Goal: Use online tool/utility: Utilize a website feature to perform a specific function

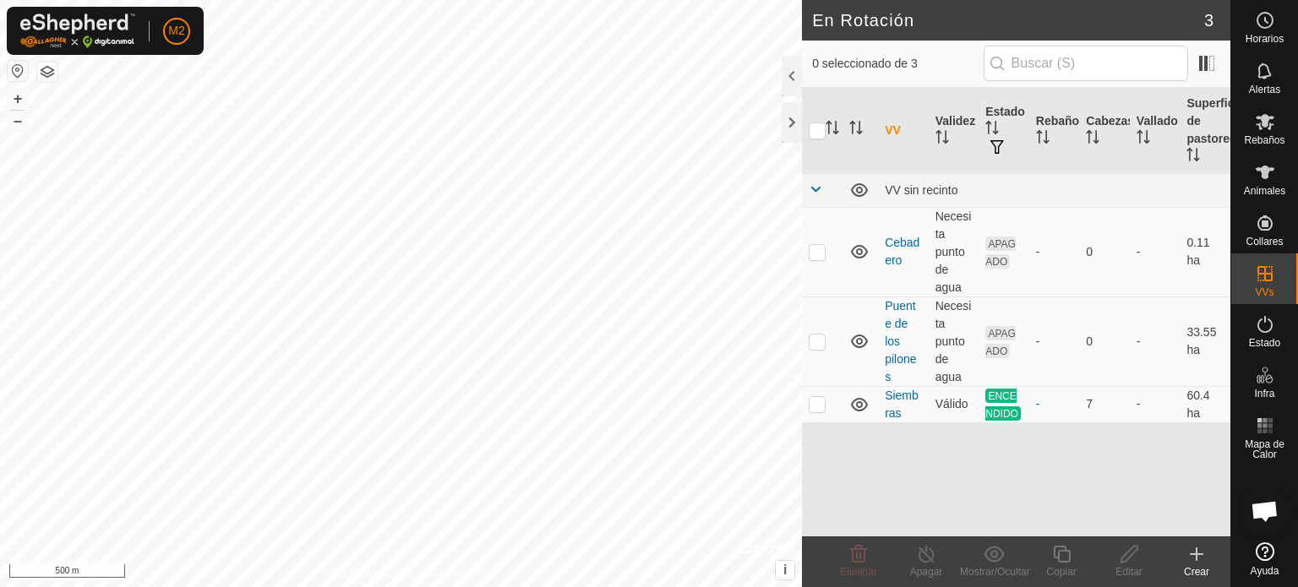
scroll to position [1596, 0]
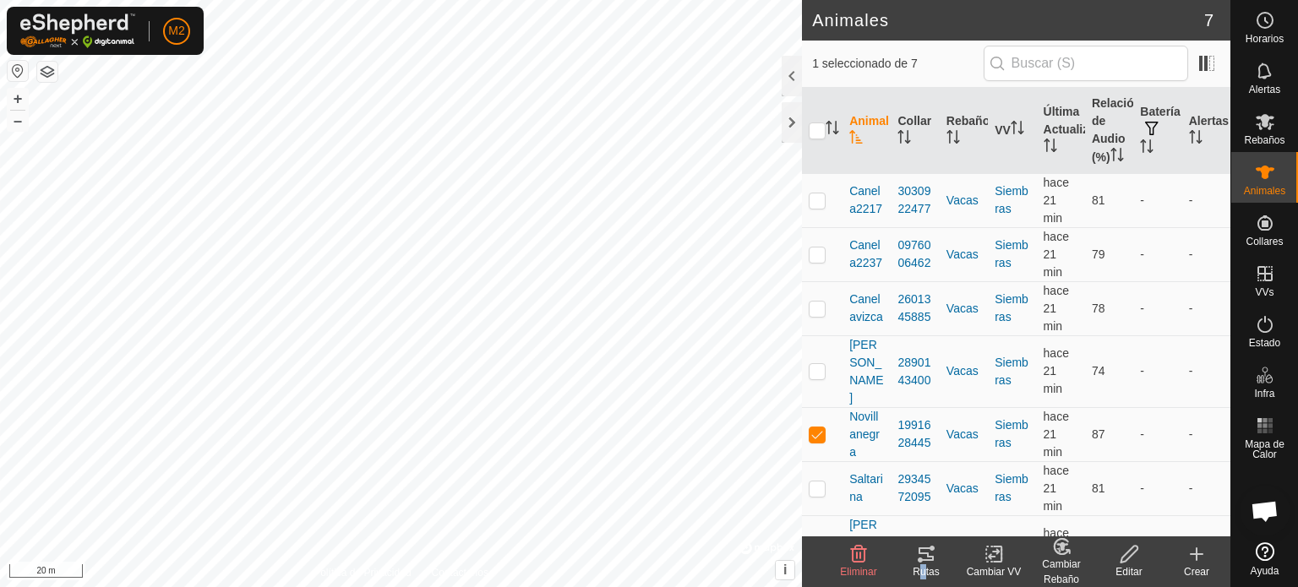
drag, startPoint x: 909, startPoint y: 560, endPoint x: 918, endPoint y: 571, distance: 13.8
click at [918, 571] on div "Rutas" at bounding box center [927, 562] width 68 height 51
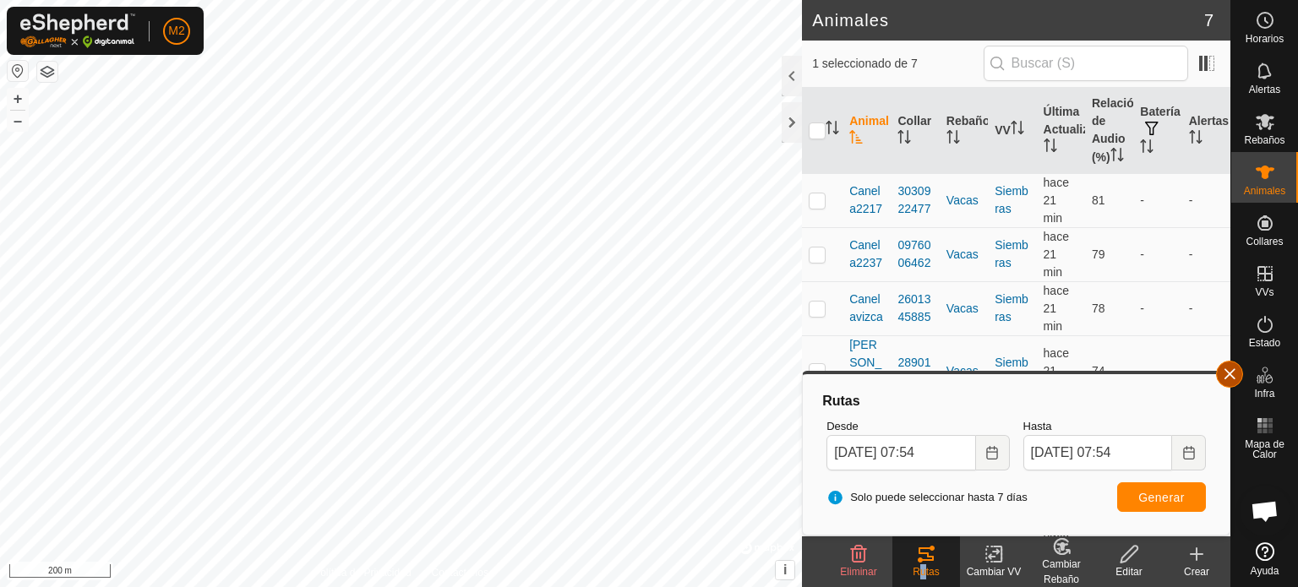
click at [1231, 365] on button "button" at bounding box center [1229, 374] width 27 height 27
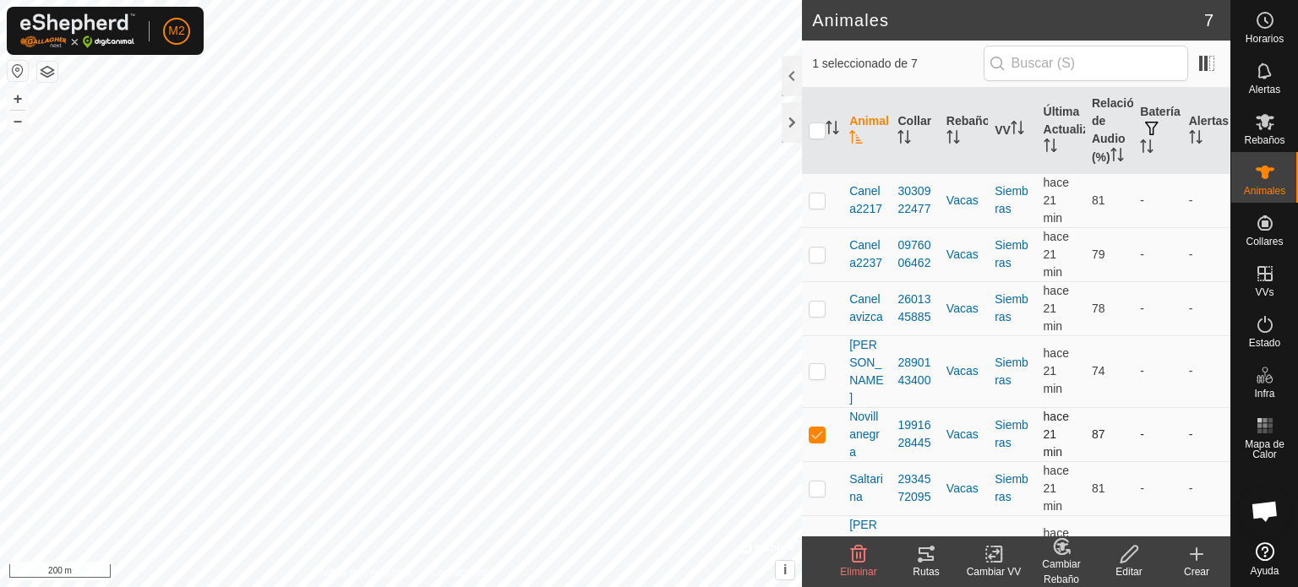
click at [811, 429] on p-checkbox at bounding box center [817, 435] width 17 height 14
checkbox input "false"
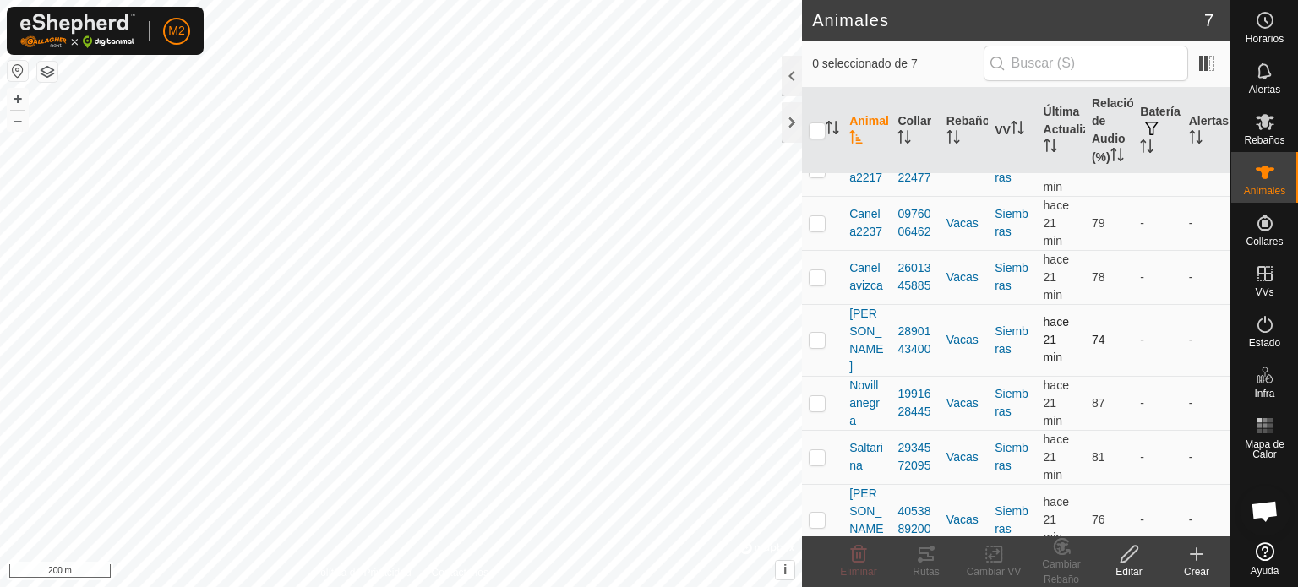
scroll to position [30, 0]
click at [814, 514] on p-checkbox at bounding box center [817, 521] width 17 height 14
checkbox input "true"
click at [931, 564] on icon at bounding box center [926, 554] width 20 height 20
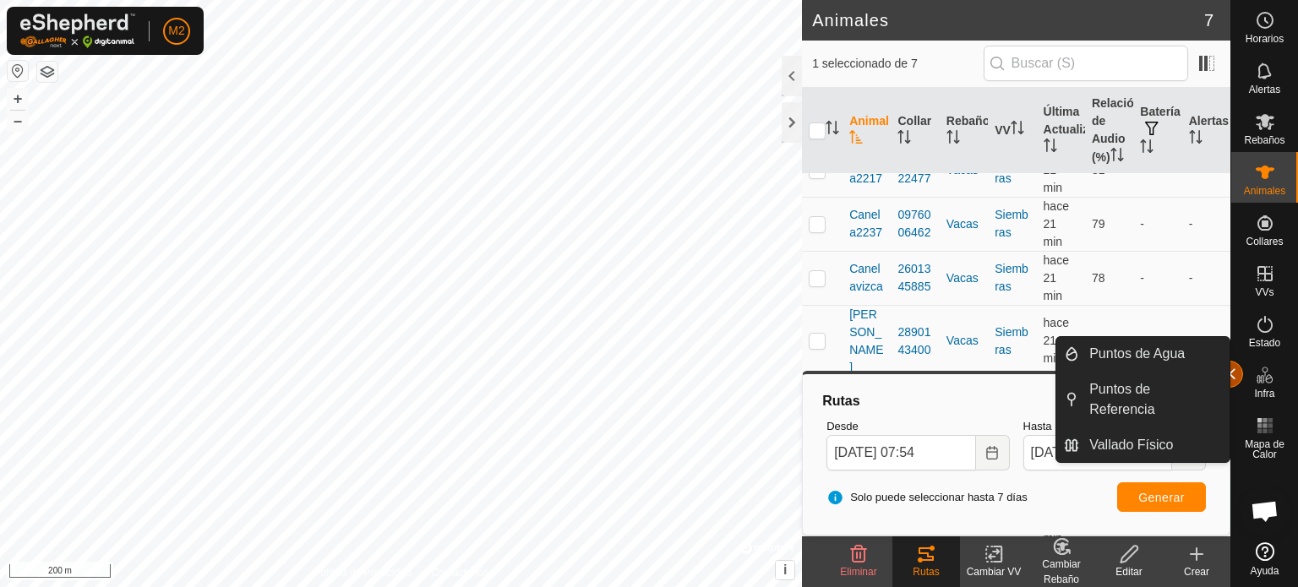
click at [1233, 371] on button "button" at bounding box center [1229, 374] width 27 height 27
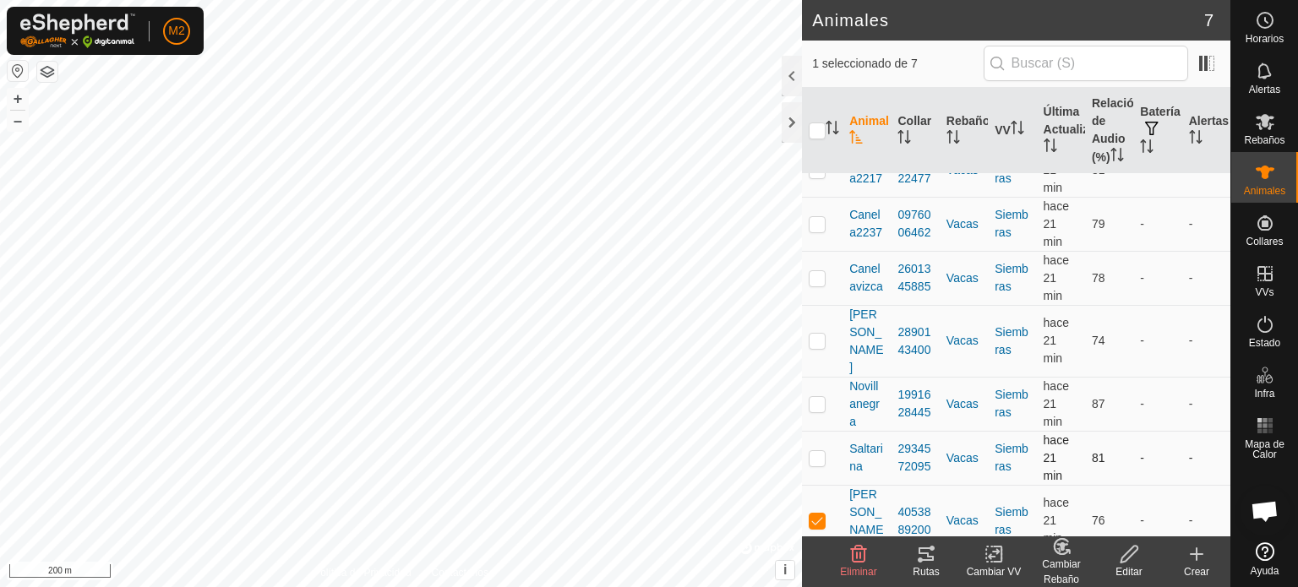
click at [822, 456] on p-checkbox at bounding box center [817, 458] width 17 height 14
checkbox input "true"
click at [818, 514] on p-checkbox at bounding box center [817, 521] width 17 height 14
checkbox input "false"
click at [915, 563] on tracks-svg-icon at bounding box center [927, 554] width 68 height 20
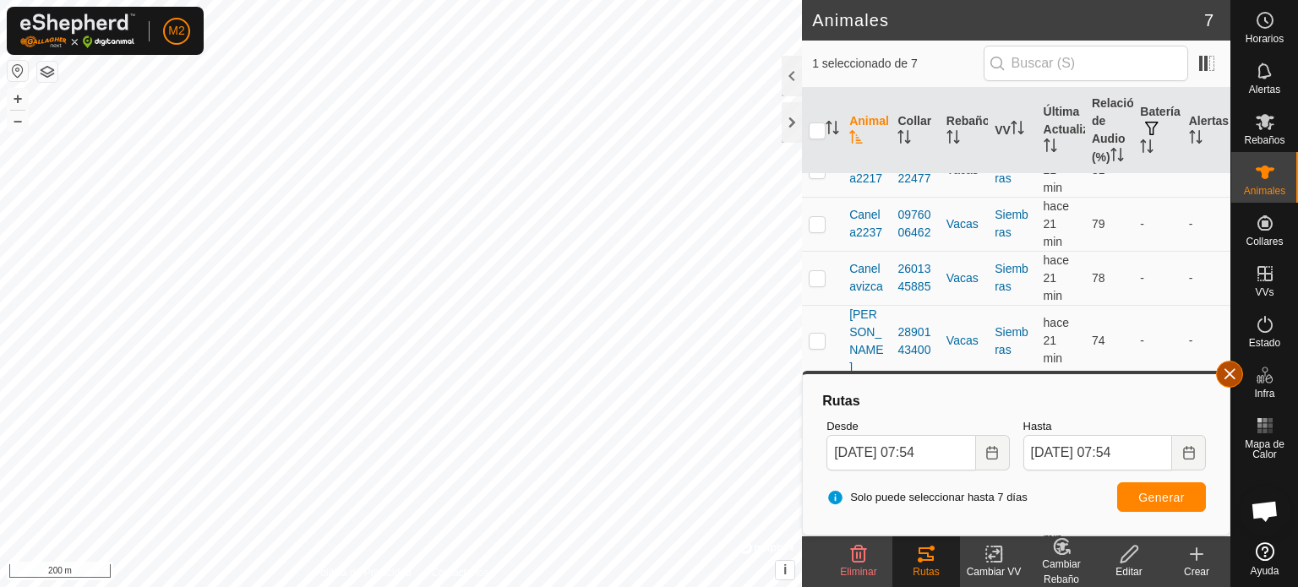
click at [1228, 371] on span "button" at bounding box center [1230, 375] width 14 height 14
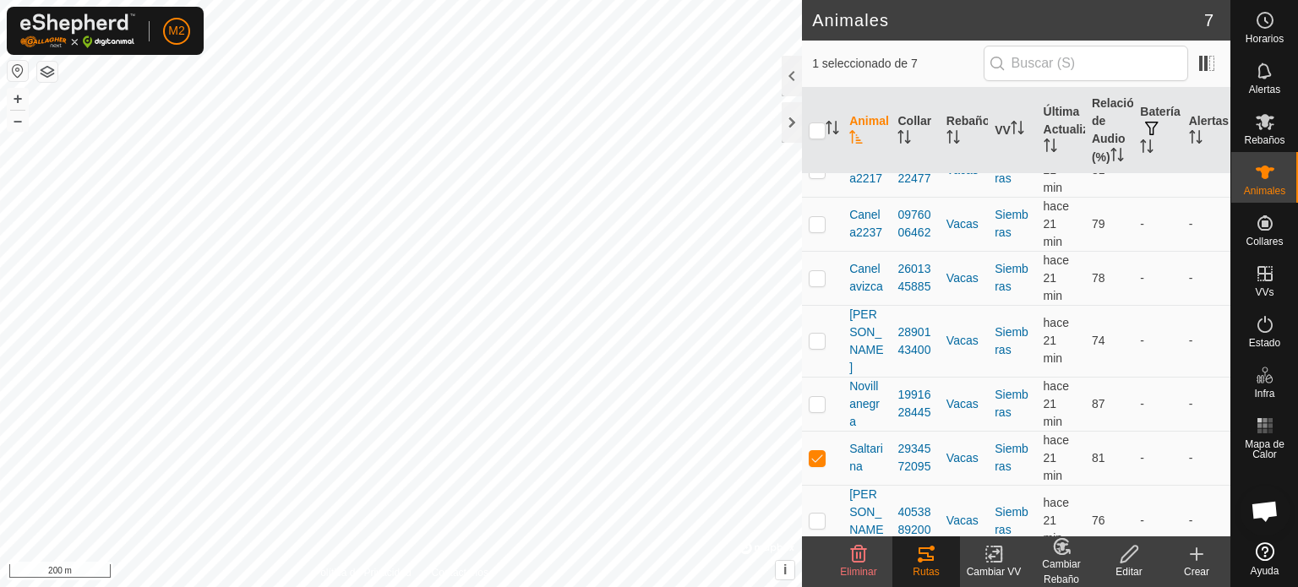
click at [1228, 371] on span "button" at bounding box center [1230, 375] width 14 height 14
click at [814, 398] on p-checkbox at bounding box center [817, 404] width 17 height 14
checkbox input "true"
click at [815, 451] on p-checkbox at bounding box center [817, 458] width 17 height 14
checkbox input "false"
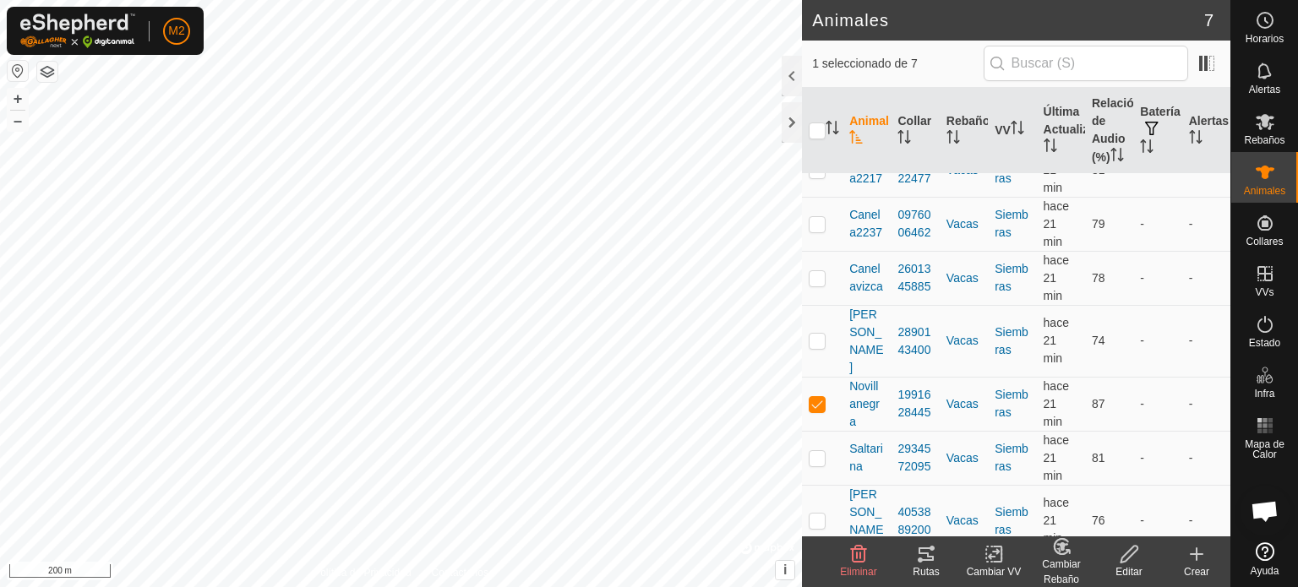
click at [914, 559] on tracks-svg-icon at bounding box center [927, 554] width 68 height 20
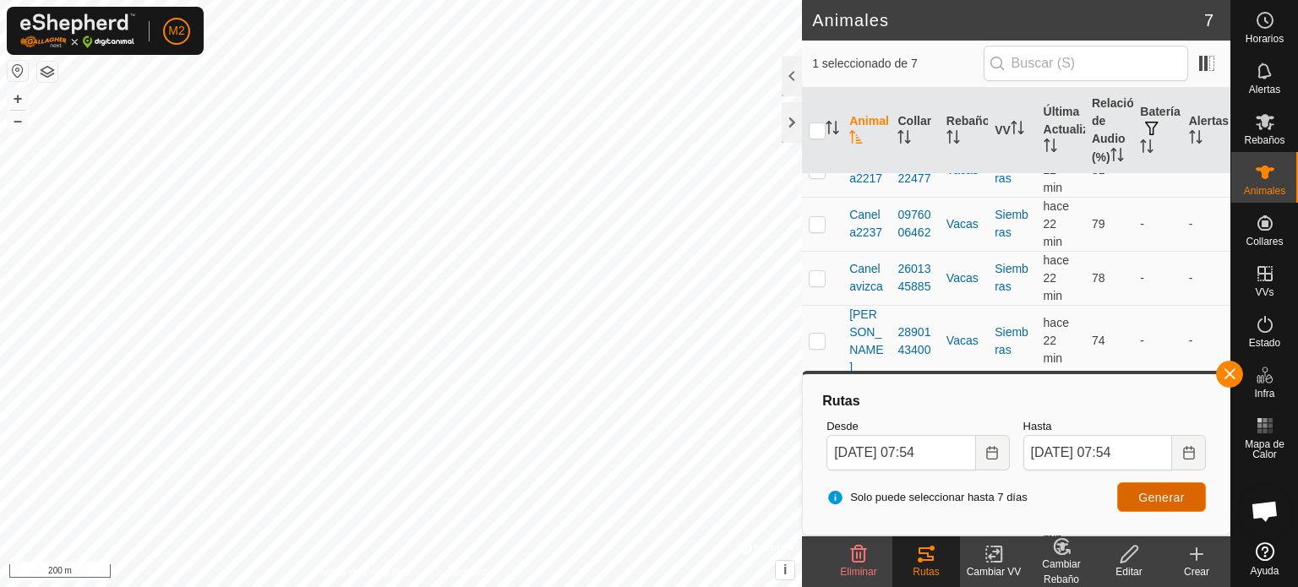
click at [1152, 505] on button "Generar" at bounding box center [1161, 498] width 89 height 30
click at [1226, 375] on button "button" at bounding box center [1229, 374] width 27 height 27
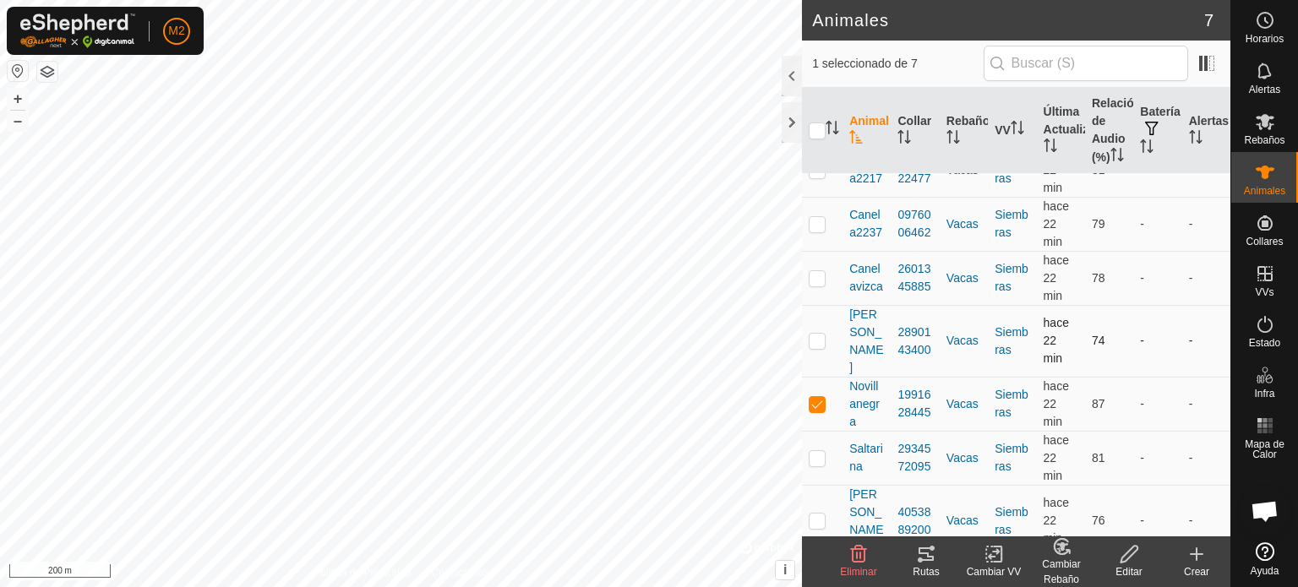
click at [816, 345] on p-checkbox at bounding box center [817, 341] width 17 height 14
checkbox input "true"
click at [811, 402] on p-checkbox at bounding box center [817, 404] width 17 height 14
checkbox input "false"
click at [928, 561] on icon at bounding box center [926, 554] width 20 height 20
